Goal: Transaction & Acquisition: Purchase product/service

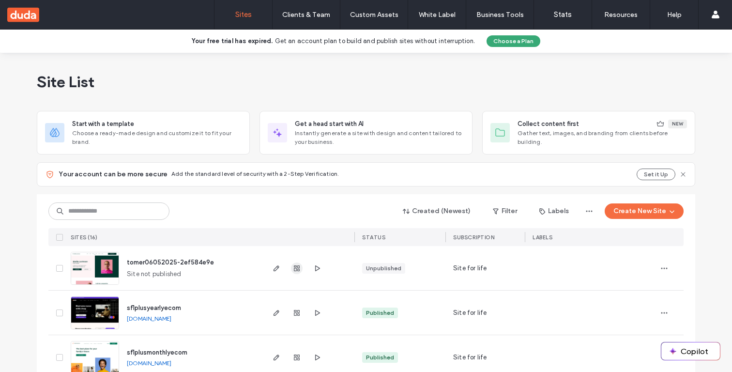
click at [294, 267] on use "button" at bounding box center [297, 268] width 6 height 6
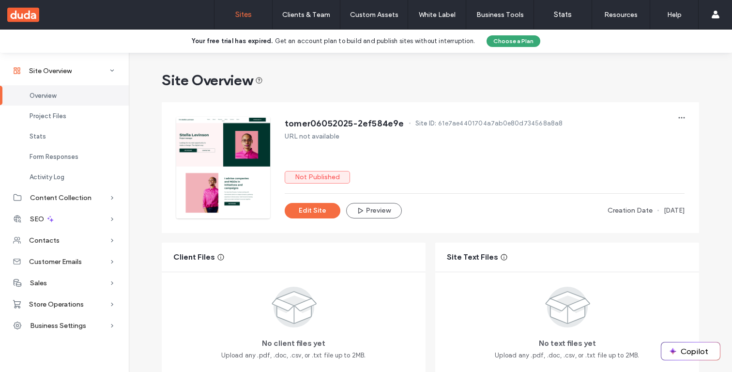
click at [232, 27] on link "Sites" at bounding box center [244, 14] width 58 height 29
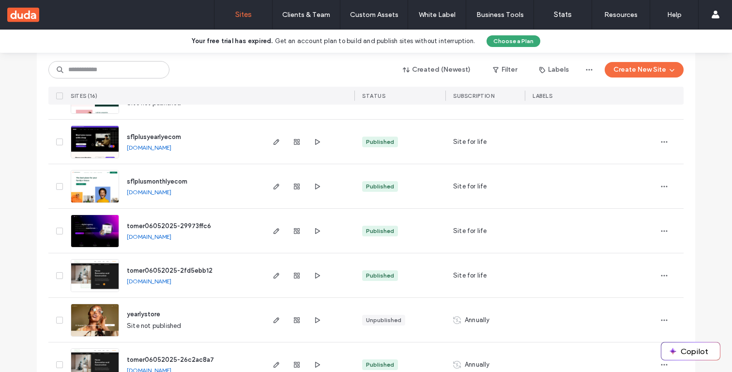
scroll to position [176, 0]
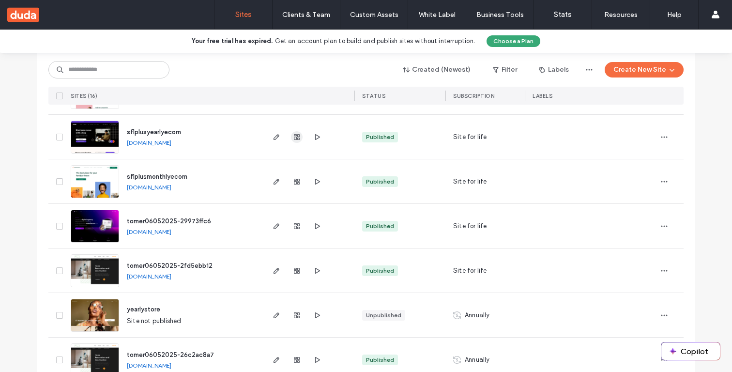
click at [293, 133] on icon "button" at bounding box center [297, 137] width 8 height 8
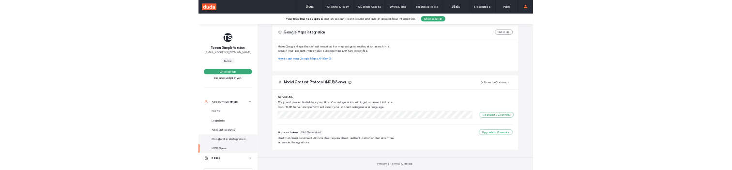
scroll to position [114, 0]
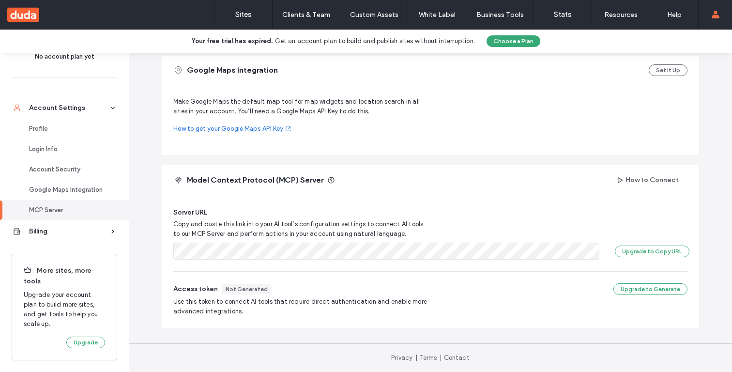
click at [31, 280] on span "More sites, more tools" at bounding box center [64, 276] width 81 height 20
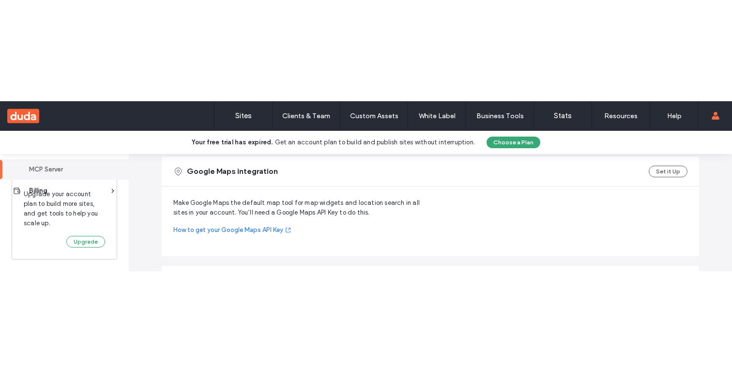
scroll to position [90, 0]
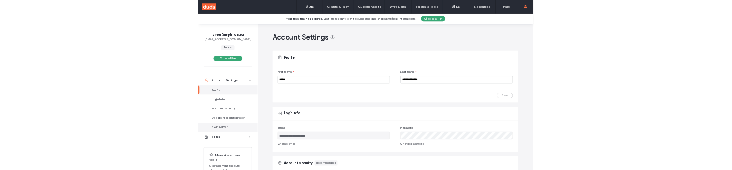
scroll to position [68, 0]
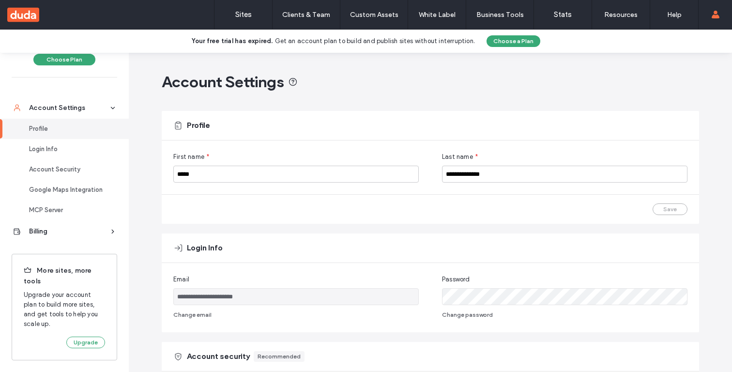
click at [56, 272] on span "More sites, more tools" at bounding box center [64, 276] width 81 height 20
click at [37, 272] on span "More sites, more tools" at bounding box center [64, 276] width 81 height 20
drag, startPoint x: 37, startPoint y: 277, endPoint x: 18, endPoint y: 267, distance: 21.2
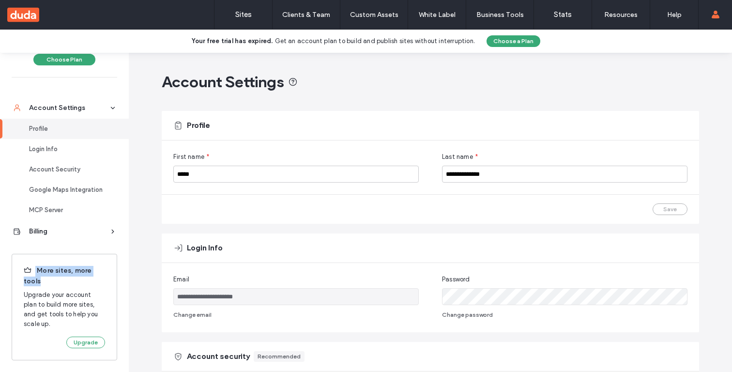
click at [18, 267] on div "More sites, more tools Upgrade your account plan to build more sites, and get t…" at bounding box center [65, 307] width 106 height 107
click at [56, 281] on span "More sites, more tools" at bounding box center [64, 276] width 81 height 20
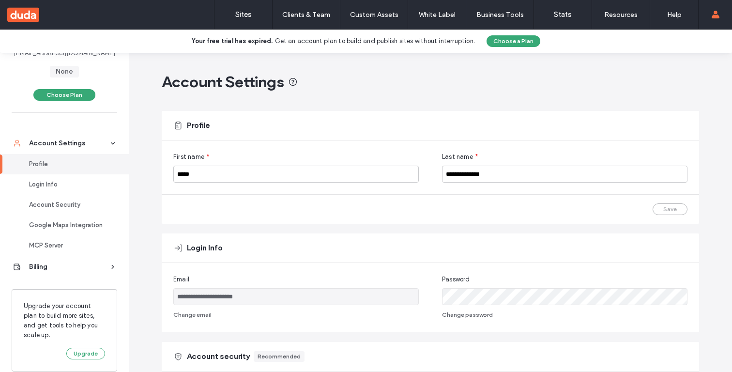
scroll to position [44, 0]
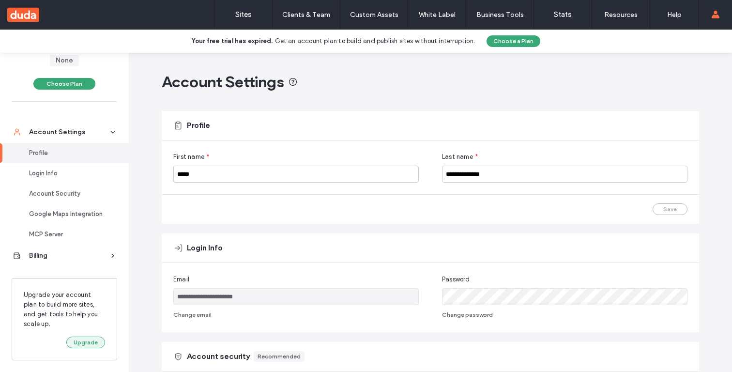
click at [73, 341] on button "Upgrade" at bounding box center [85, 343] width 39 height 12
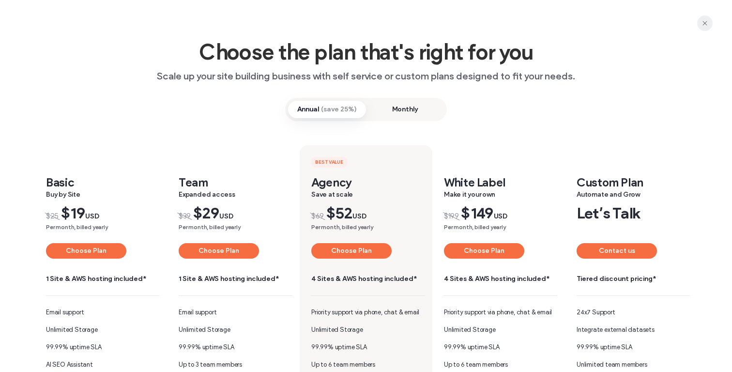
click at [701, 23] on span "button" at bounding box center [706, 24] width 16 height 16
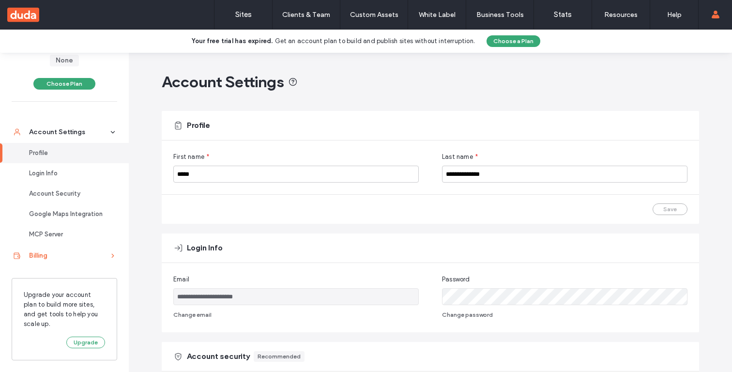
click at [65, 259] on div "Billing" at bounding box center [68, 256] width 79 height 10
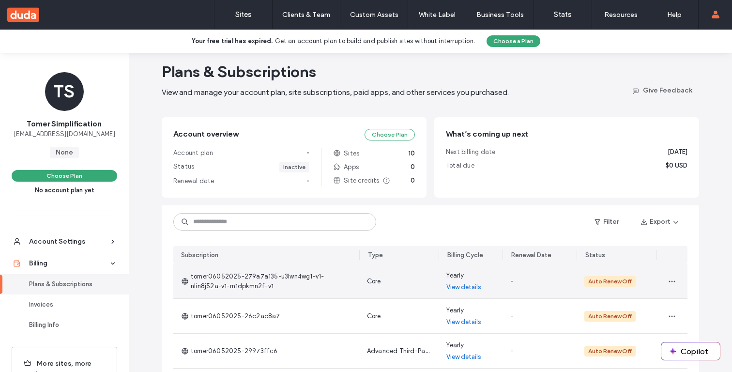
scroll to position [18, 0]
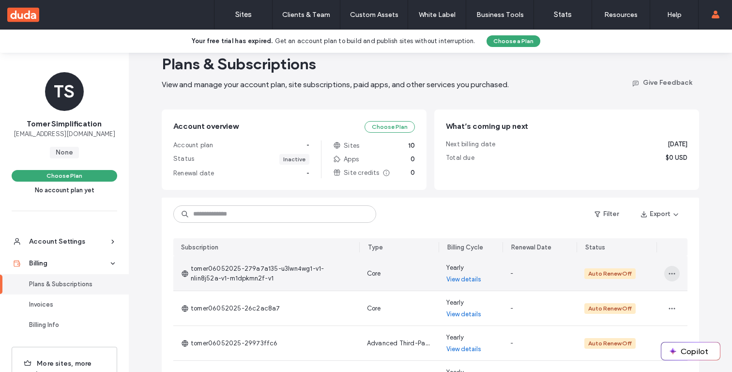
click at [669, 273] on use "button" at bounding box center [672, 273] width 6 height 1
click at [646, 331] on span "View in Site Overview" at bounding box center [629, 336] width 62 height 10
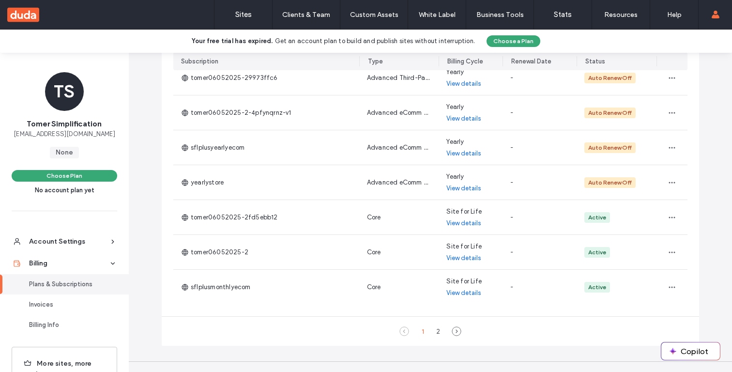
scroll to position [301, 0]
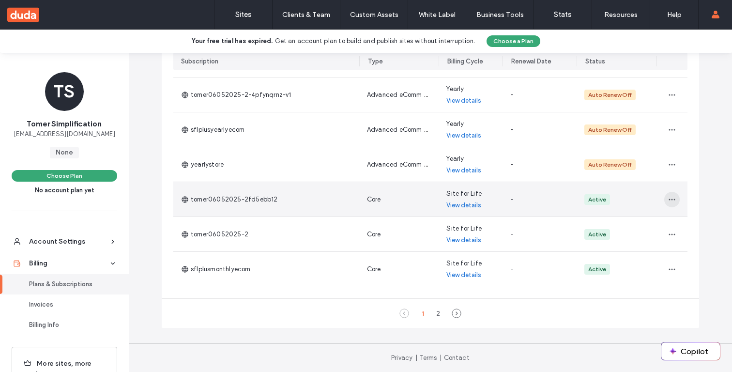
click at [675, 201] on span "button" at bounding box center [673, 200] width 16 height 16
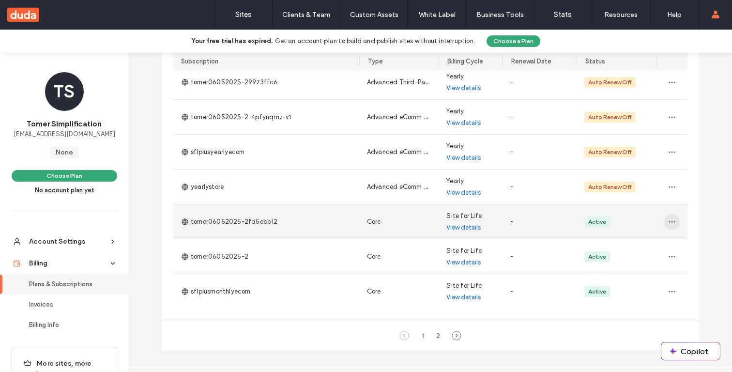
scroll to position [239, 0]
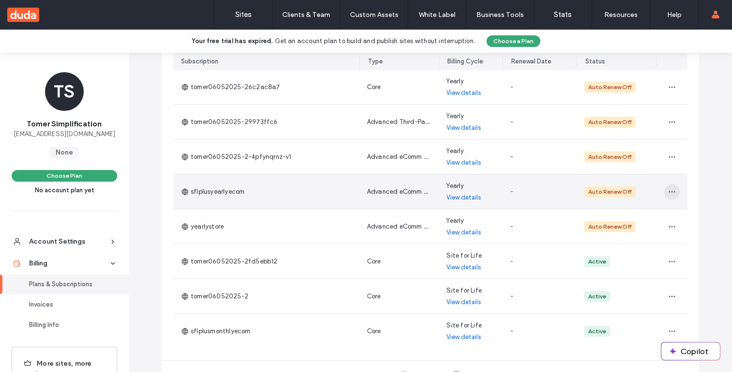
click at [669, 191] on icon "button" at bounding box center [673, 192] width 8 height 8
click at [642, 252] on span "Turn On Auto Renew" at bounding box center [628, 254] width 60 height 10
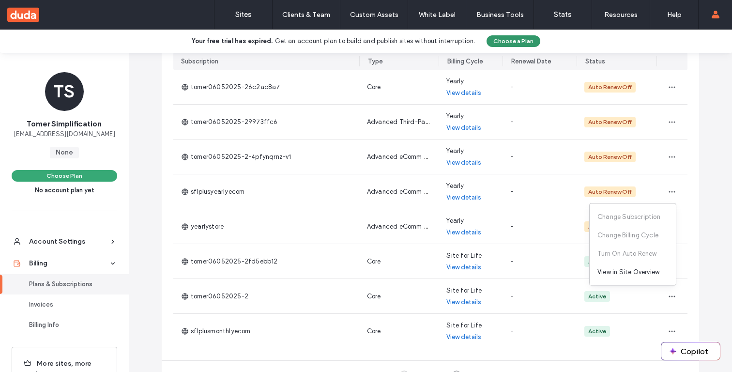
click at [510, 40] on button "Choose a Plan" at bounding box center [514, 41] width 54 height 12
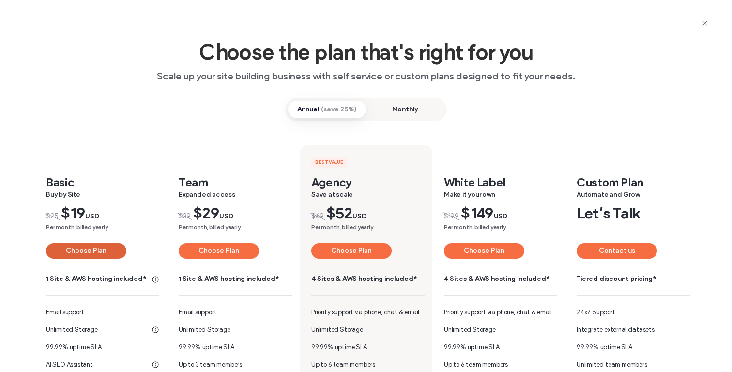
click at [97, 250] on button "Choose Plan" at bounding box center [86, 251] width 80 height 16
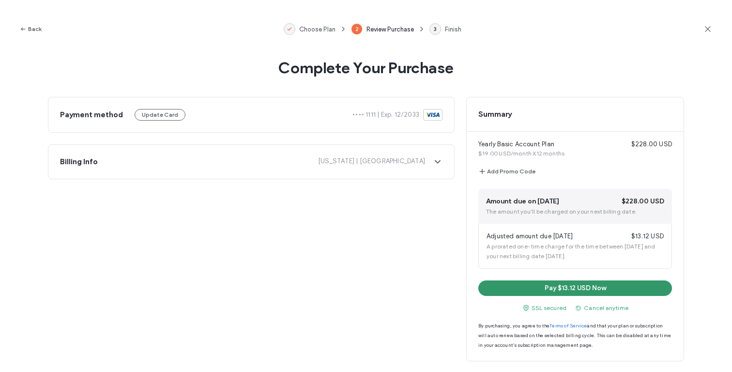
click at [577, 288] on button "Pay $13.12 USD Now" at bounding box center [576, 288] width 194 height 16
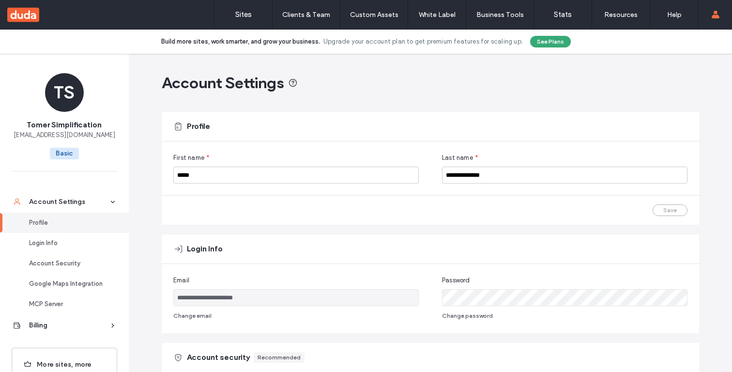
scroll to position [94, 0]
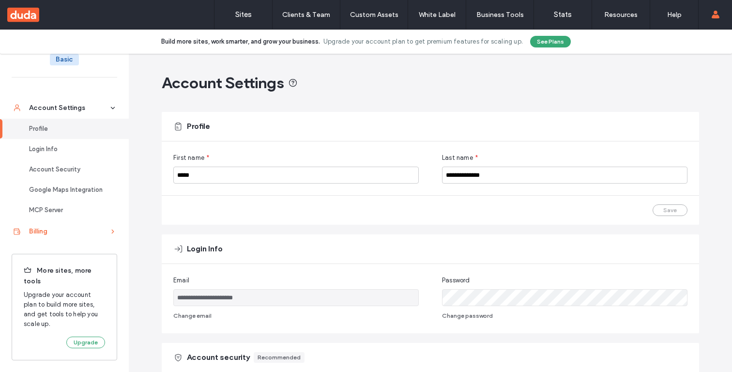
click at [77, 230] on div "Billing" at bounding box center [68, 232] width 79 height 10
